Goal: Information Seeking & Learning: Learn about a topic

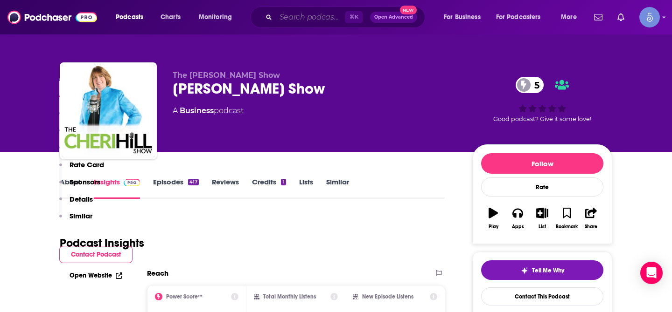
click at [311, 14] on input "Search podcasts, credits, & more..." at bounding box center [310, 17] width 69 height 15
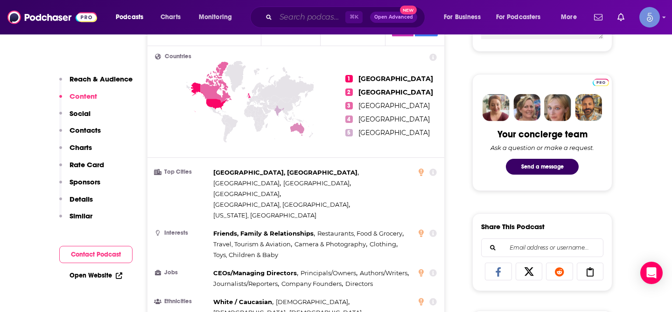
paste input "The Lean Effect"
type input "The Lean Effect"
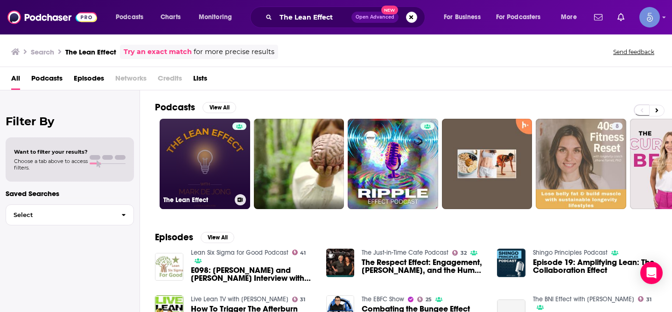
click at [204, 156] on link "The Lean Effect" at bounding box center [205, 164] width 90 height 90
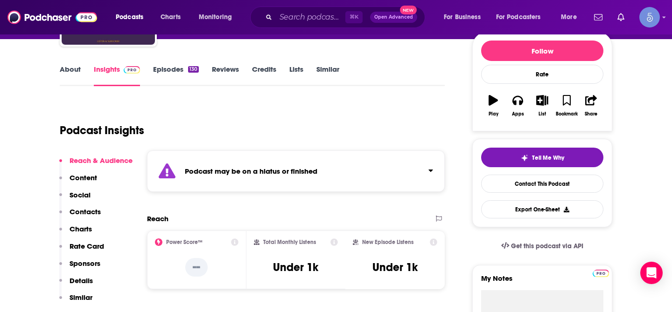
scroll to position [117, 0]
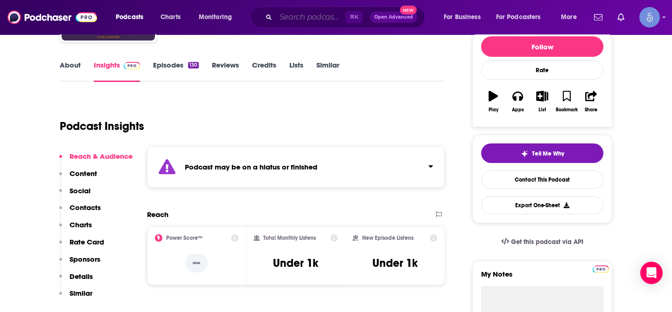
click at [312, 11] on input "Search podcasts, credits, & more..." at bounding box center [310, 17] width 69 height 15
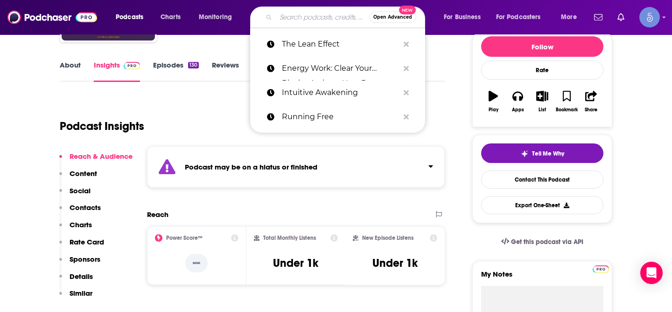
paste input "The Joyful Flamingo"
type input "The Joyful Flamingo"
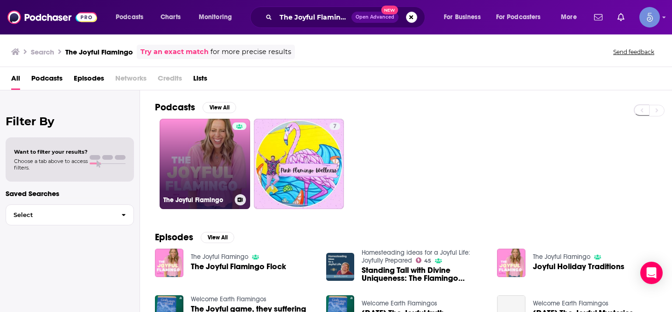
click at [212, 150] on link "The Joyful Flamingo" at bounding box center [205, 164] width 90 height 90
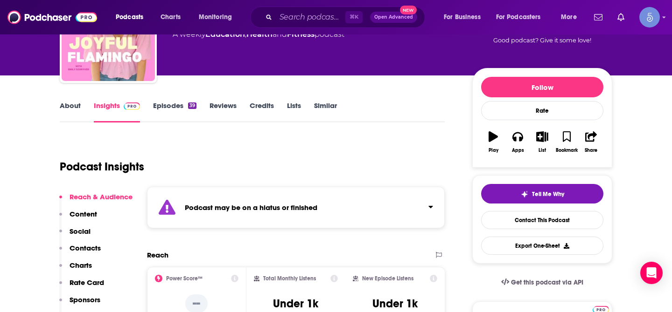
scroll to position [82, 0]
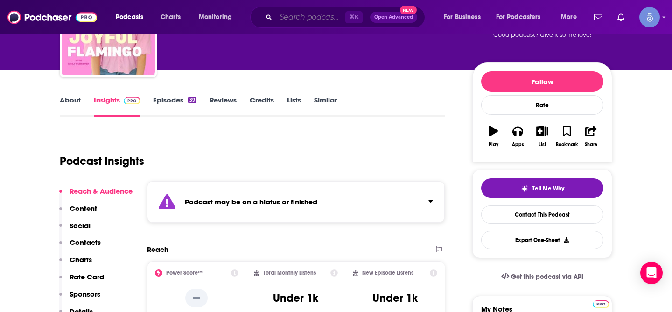
click at [291, 21] on input "Search podcasts, credits, & more..." at bounding box center [310, 17] width 69 height 15
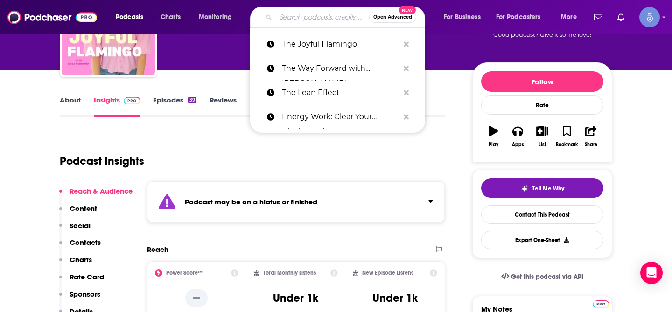
paste input "The Entrepreneurship Insights Podcast"
type input "The Entrepreneurship Insights Podcast"
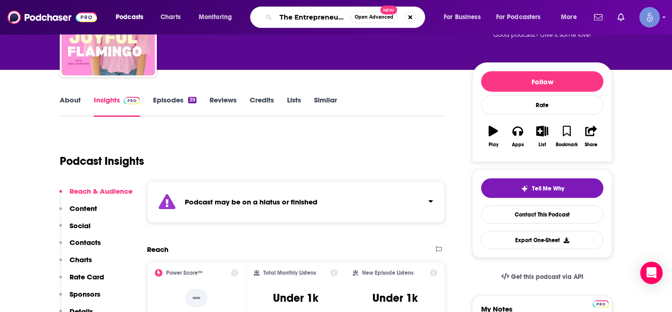
scroll to position [0, 68]
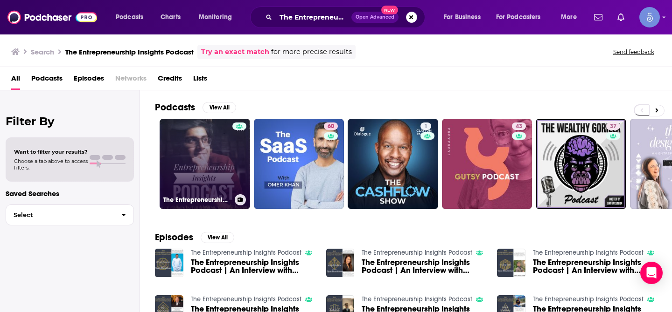
click at [206, 166] on link "The Entrepreneurship Insights Podcast" at bounding box center [205, 164] width 90 height 90
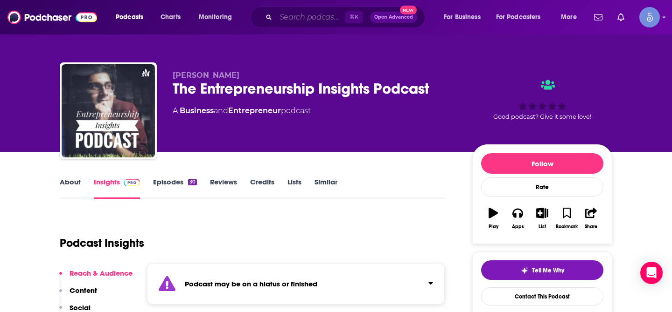
click at [312, 20] on input "Search podcasts, credits, & more..." at bounding box center [310, 17] width 69 height 15
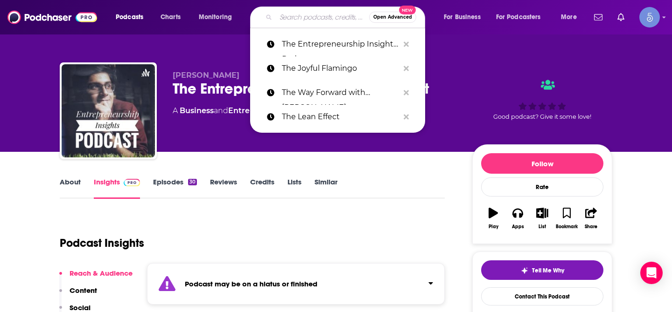
paste input "The Entrepreneur Evolution"
type input "The Entrepreneur Evolution"
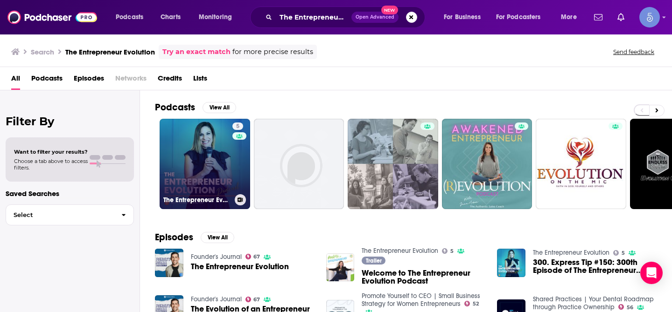
click at [195, 158] on link "5 The Entrepreneur Evolution" at bounding box center [205, 164] width 90 height 90
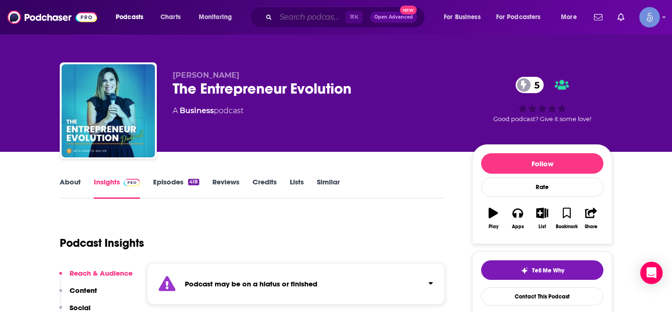
click at [325, 18] on input "Search podcasts, credits, & more..." at bounding box center [310, 17] width 69 height 15
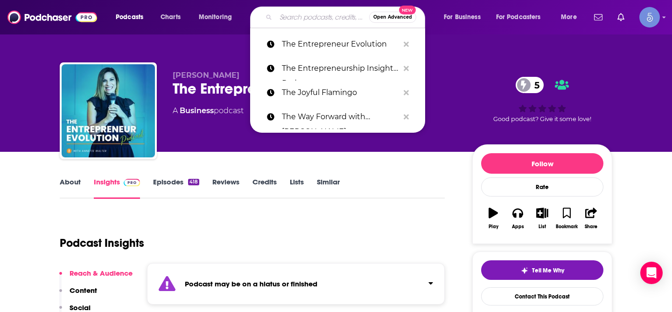
paste input "Secret Leaders"
type input "Secret Leaders"
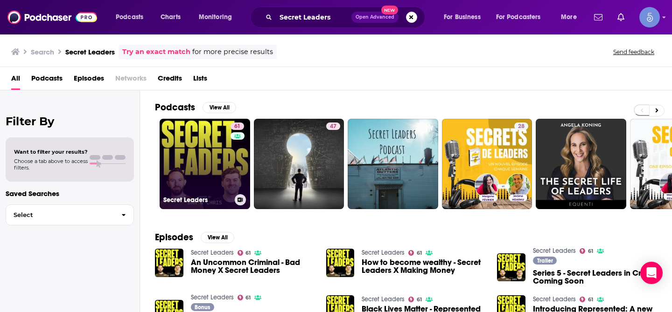
click at [196, 171] on link "61 Secret Leaders" at bounding box center [205, 164] width 90 height 90
